Goal: Find specific page/section: Find specific page/section

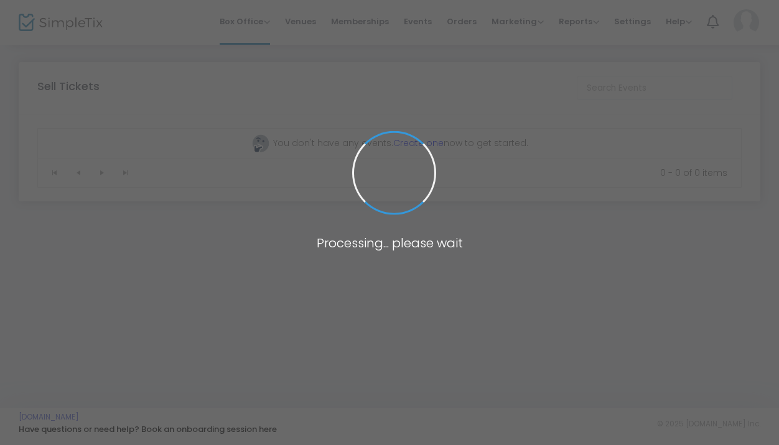
click at [370, 23] on span at bounding box center [389, 222] width 779 height 445
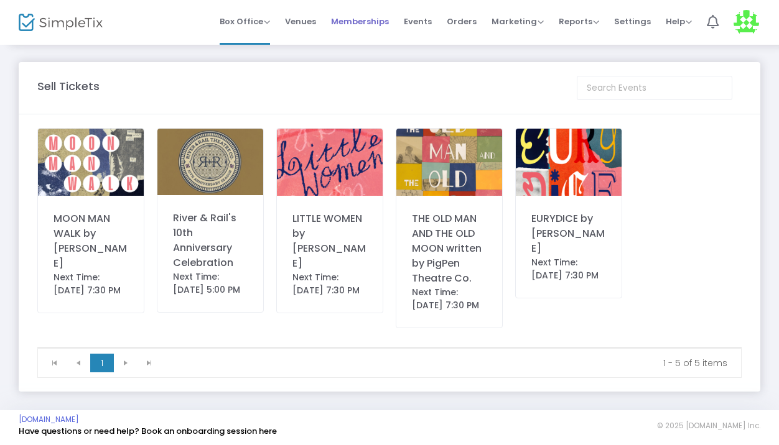
click at [371, 29] on span "Memberships" at bounding box center [360, 22] width 58 height 32
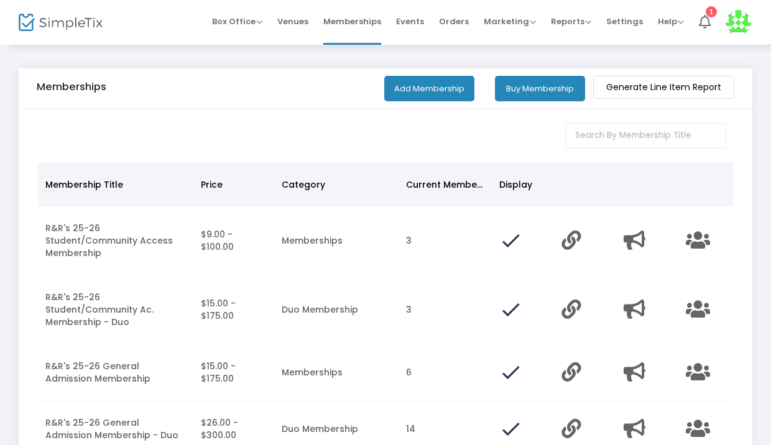
click at [99, 85] on h5 "Memberships" at bounding box center [72, 87] width 70 height 12
click at [114, 93] on div "Memberships" at bounding box center [211, 89] width 348 height 16
drag, startPoint x: 33, startPoint y: 85, endPoint x: 149, endPoint y: 85, distance: 116.3
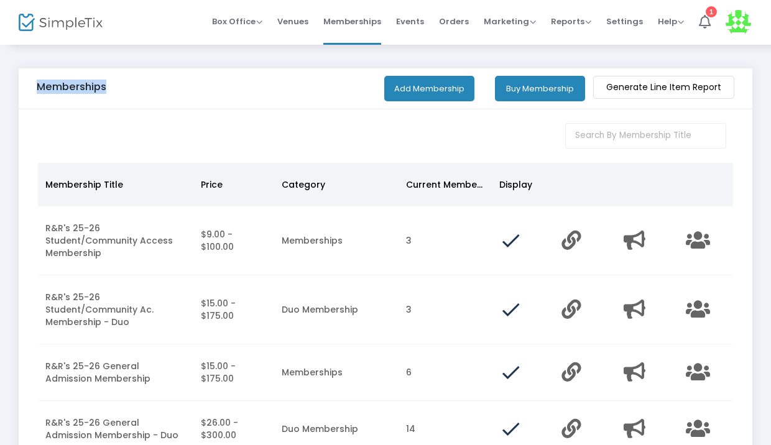
click at [149, 85] on div "Memberships Add Membership Buy Membership Generate Line Item Report" at bounding box center [386, 88] width 734 height 41
click at [149, 85] on div "Memberships" at bounding box center [211, 89] width 348 height 16
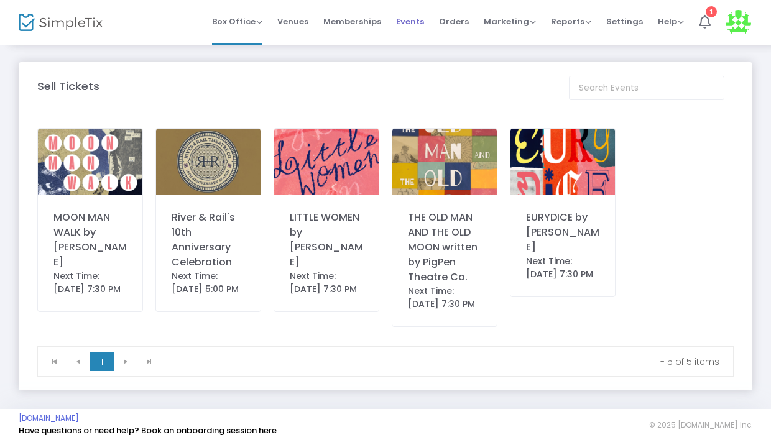
click at [412, 26] on span "Events" at bounding box center [410, 22] width 28 height 32
